Goal: Information Seeking & Learning: Learn about a topic

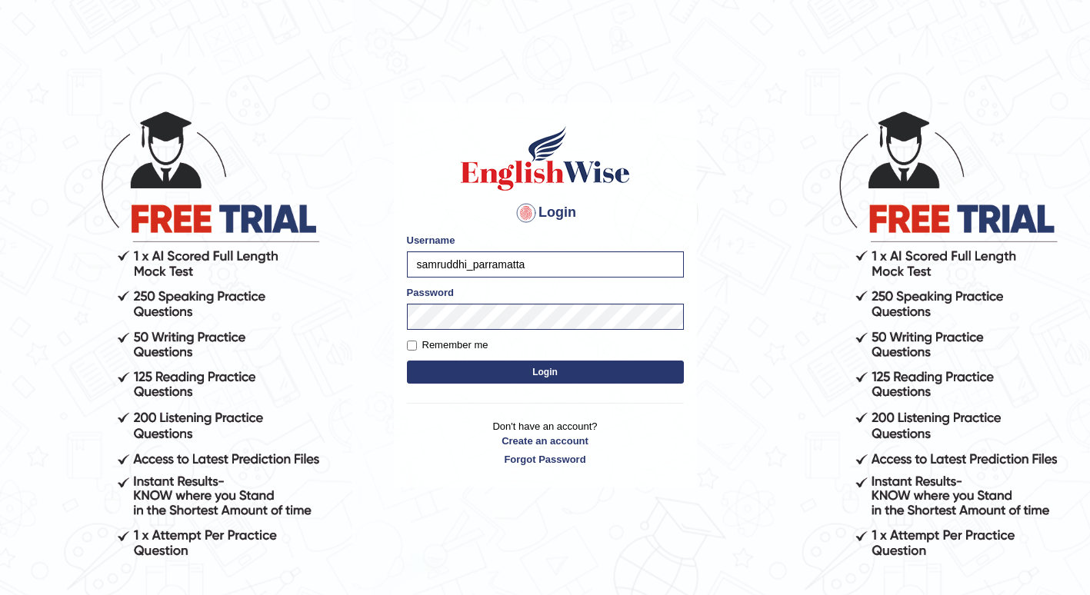
click at [531, 361] on button "Login" at bounding box center [545, 372] width 277 height 23
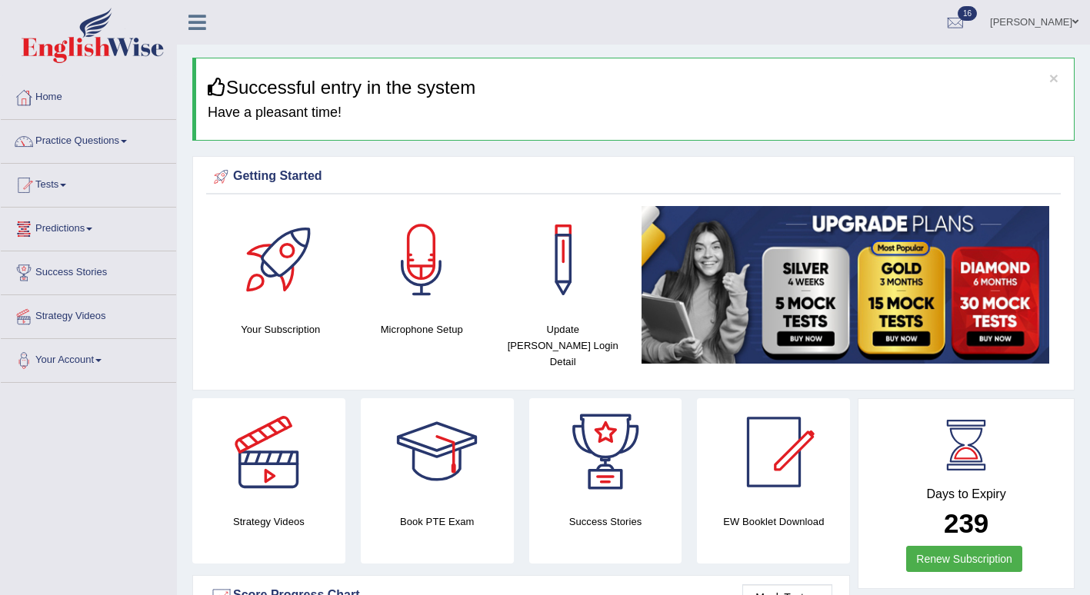
click at [68, 149] on link "Practice Questions" at bounding box center [88, 139] width 175 height 38
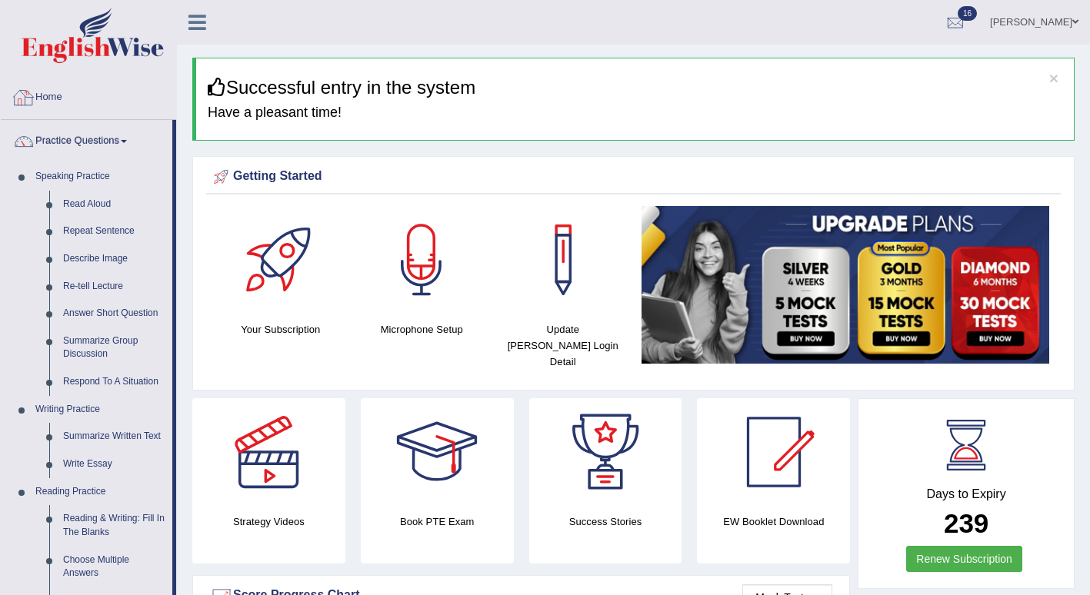
click at [65, 90] on link "Home" at bounding box center [88, 95] width 175 height 38
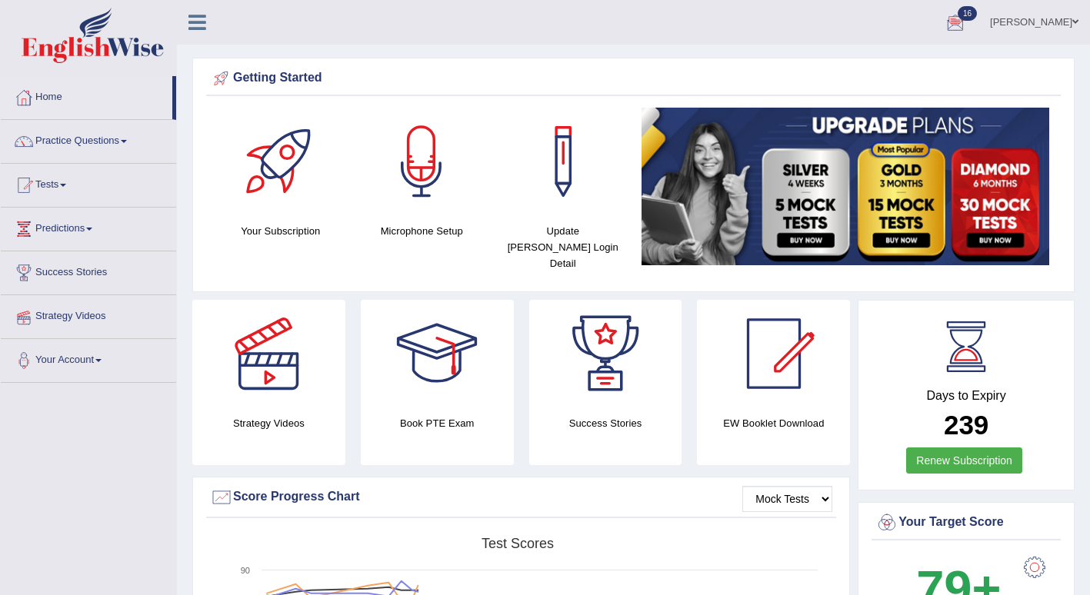
click at [75, 307] on link "Strategy Videos" at bounding box center [88, 314] width 175 height 38
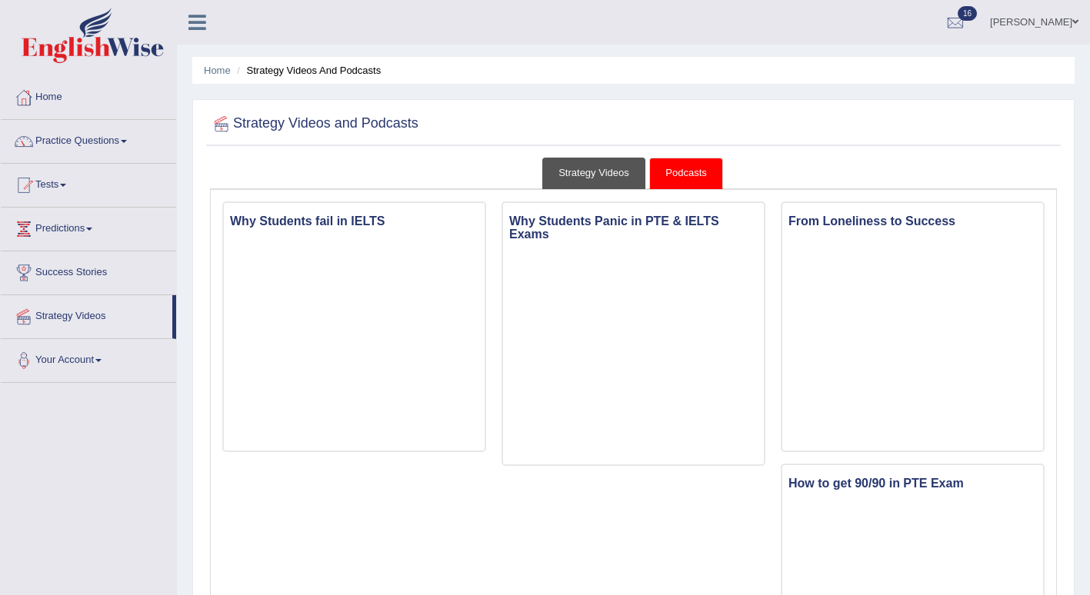
click at [602, 169] on link "Strategy Videos" at bounding box center [593, 174] width 103 height 32
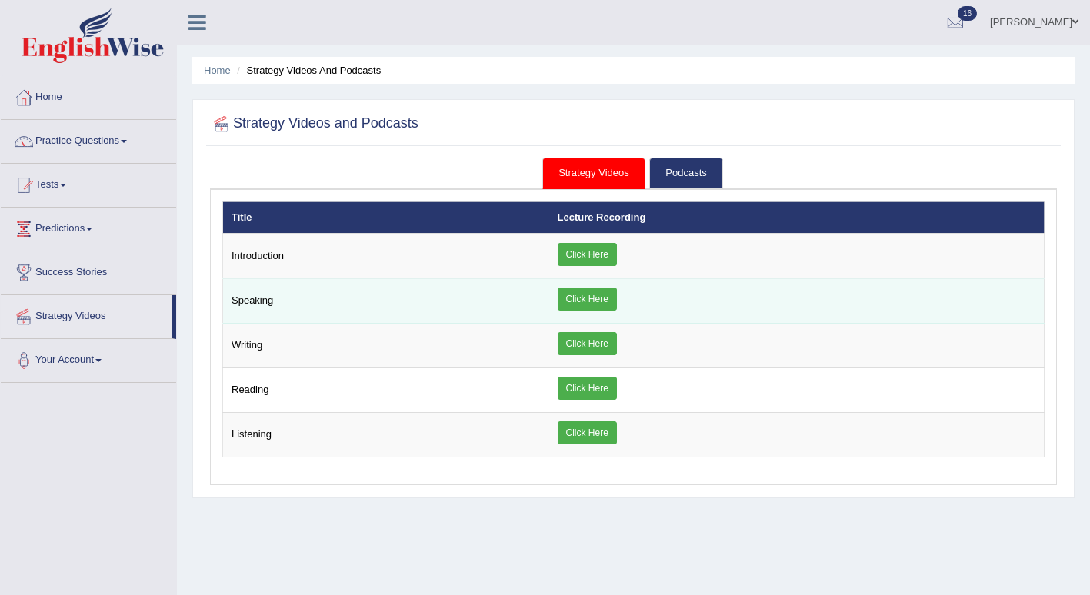
click at [617, 306] on link "Click Here" at bounding box center [587, 299] width 59 height 23
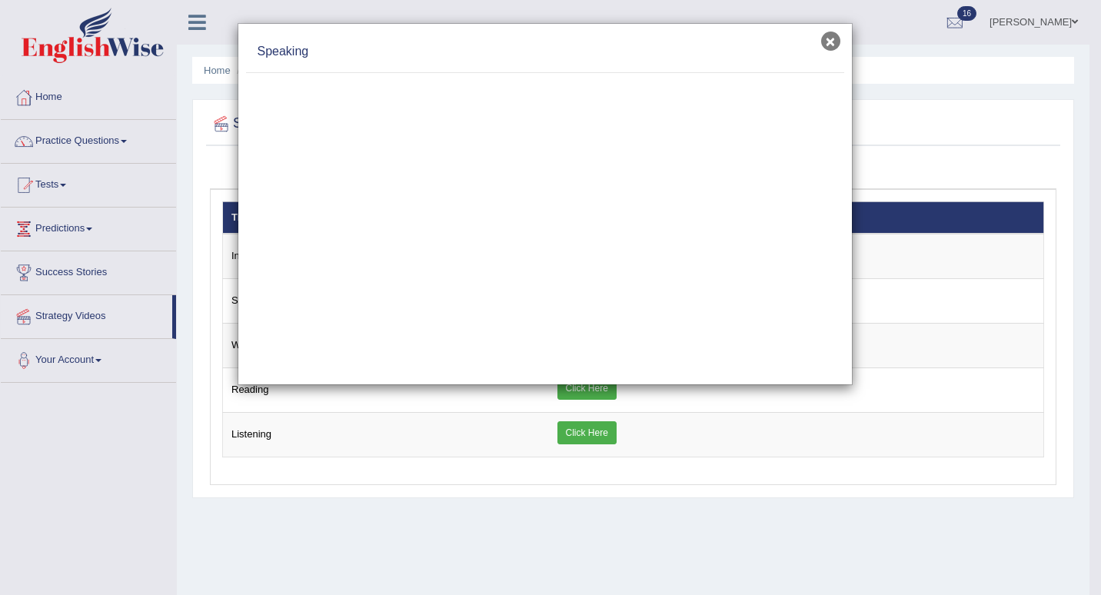
click at [837, 38] on button "×" at bounding box center [830, 41] width 19 height 19
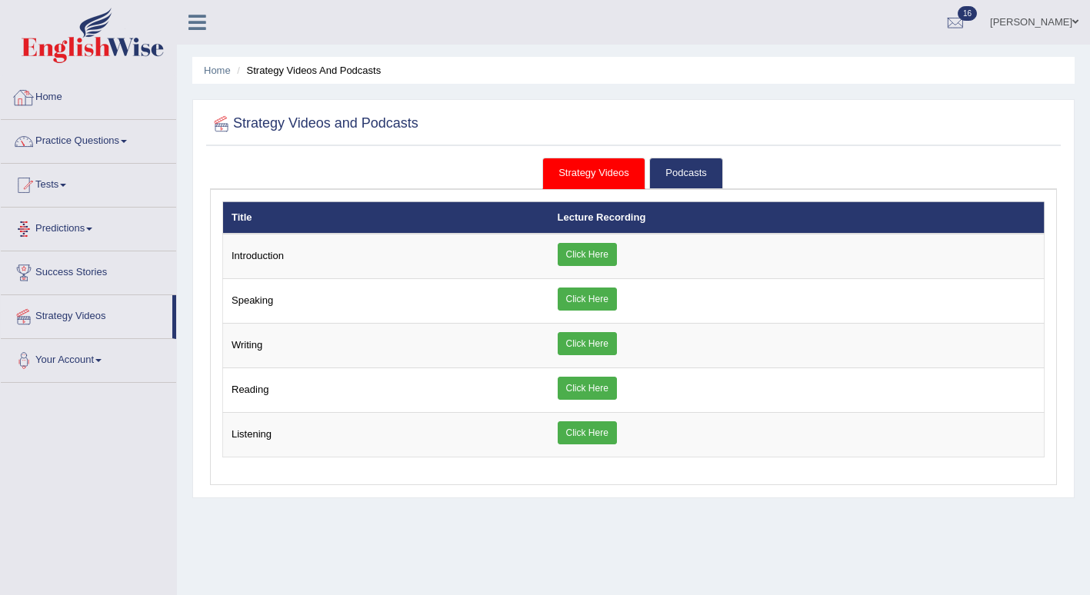
click at [45, 97] on link "Home" at bounding box center [88, 95] width 175 height 38
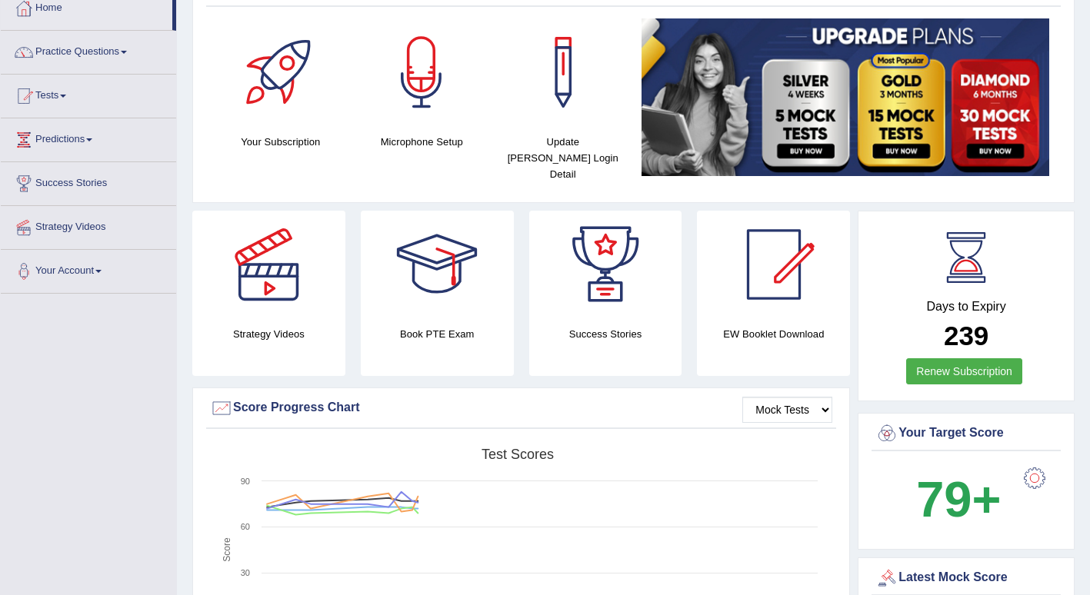
scroll to position [232, 0]
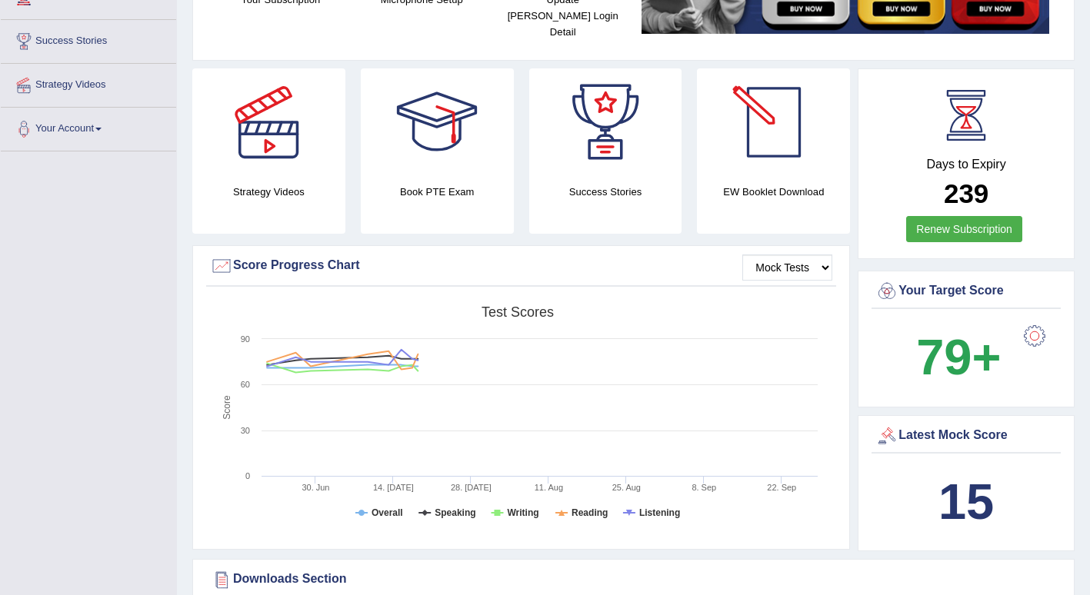
click at [767, 95] on div at bounding box center [774, 122] width 108 height 108
